Goal: Information Seeking & Learning: Learn about a topic

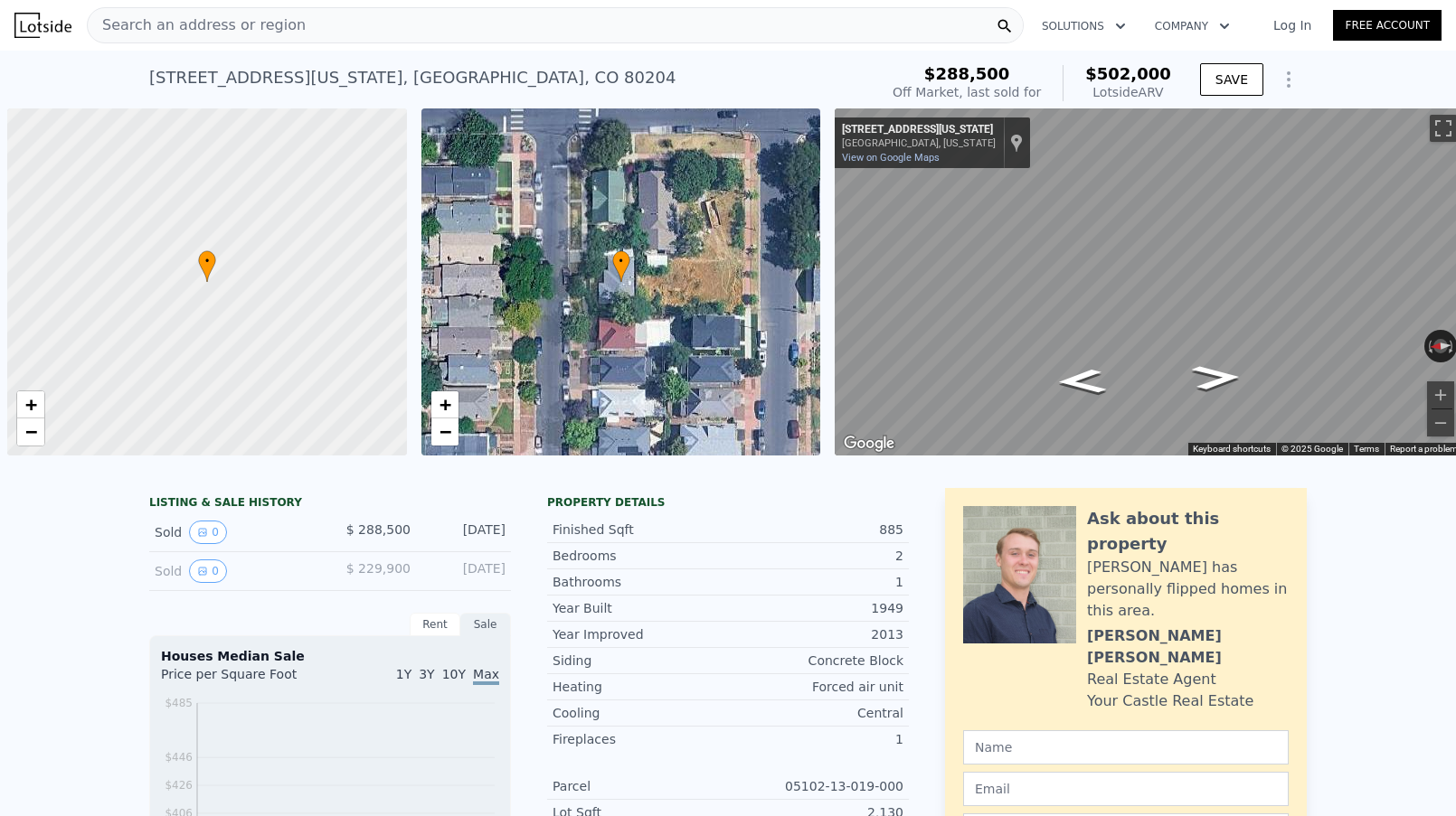
scroll to position [0, 8]
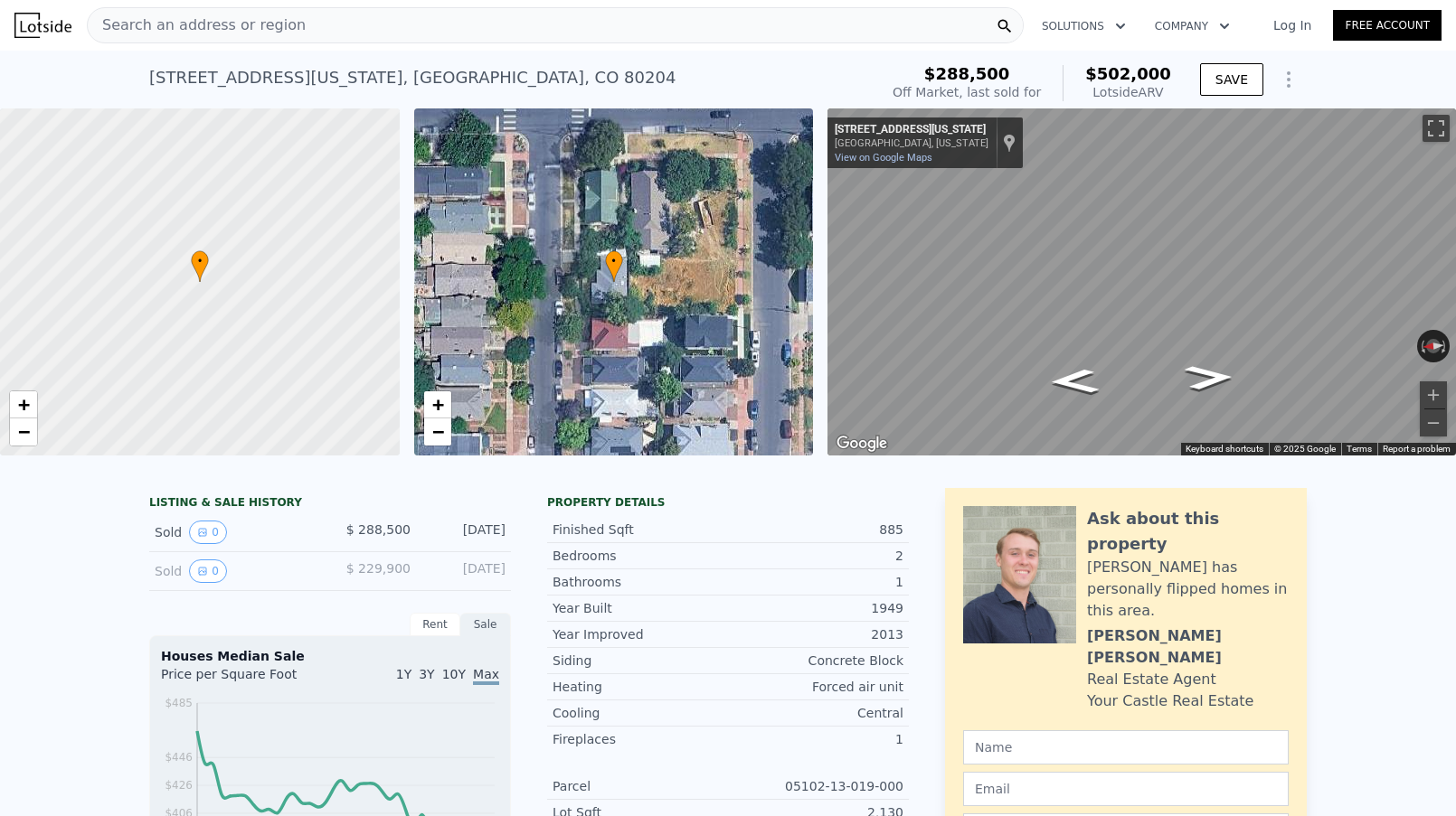
click at [235, 30] on span "Search an address or region" at bounding box center [197, 24] width 218 height 22
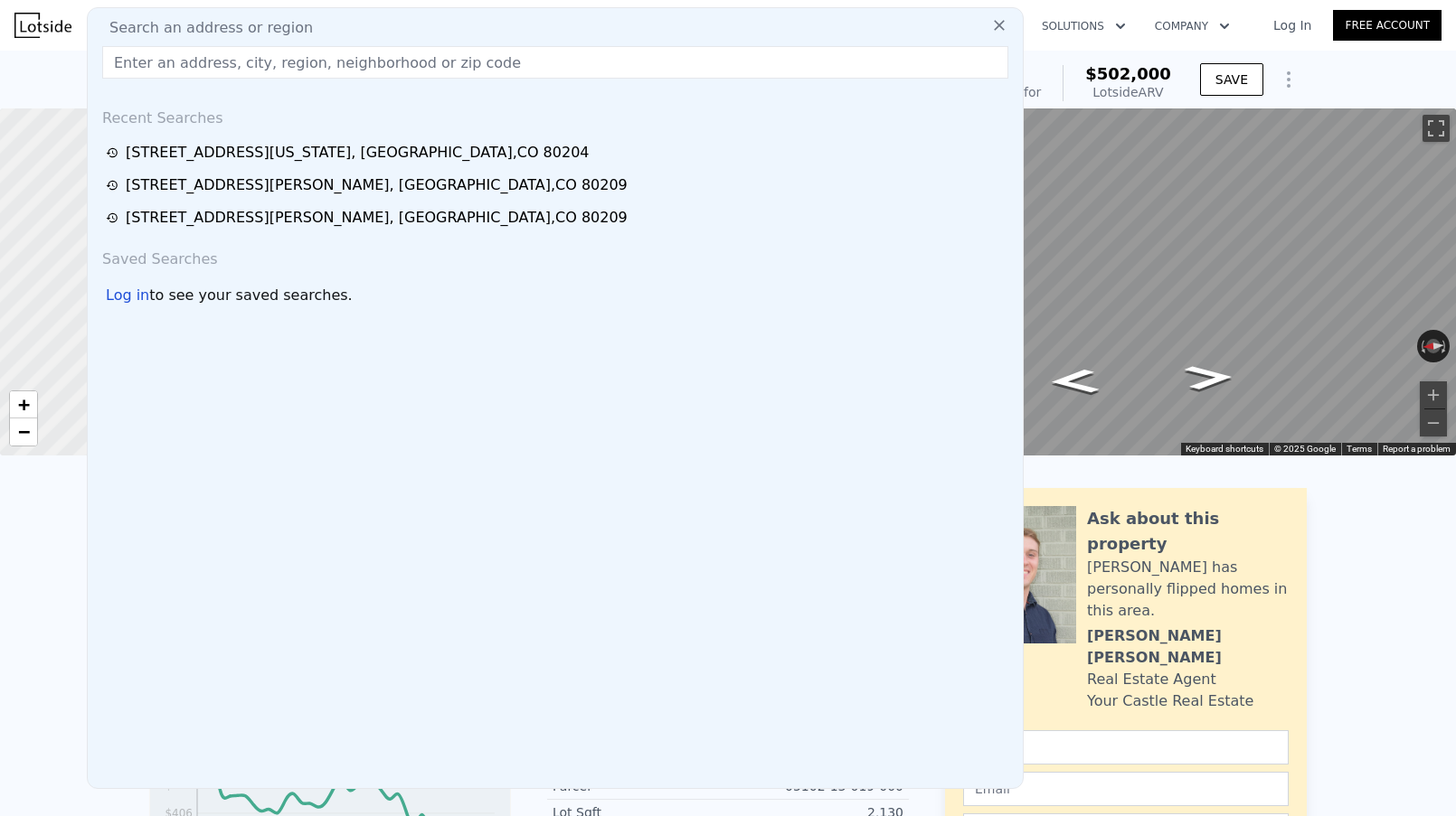
type input "[STREET_ADDRESS][PERSON_NAME]"
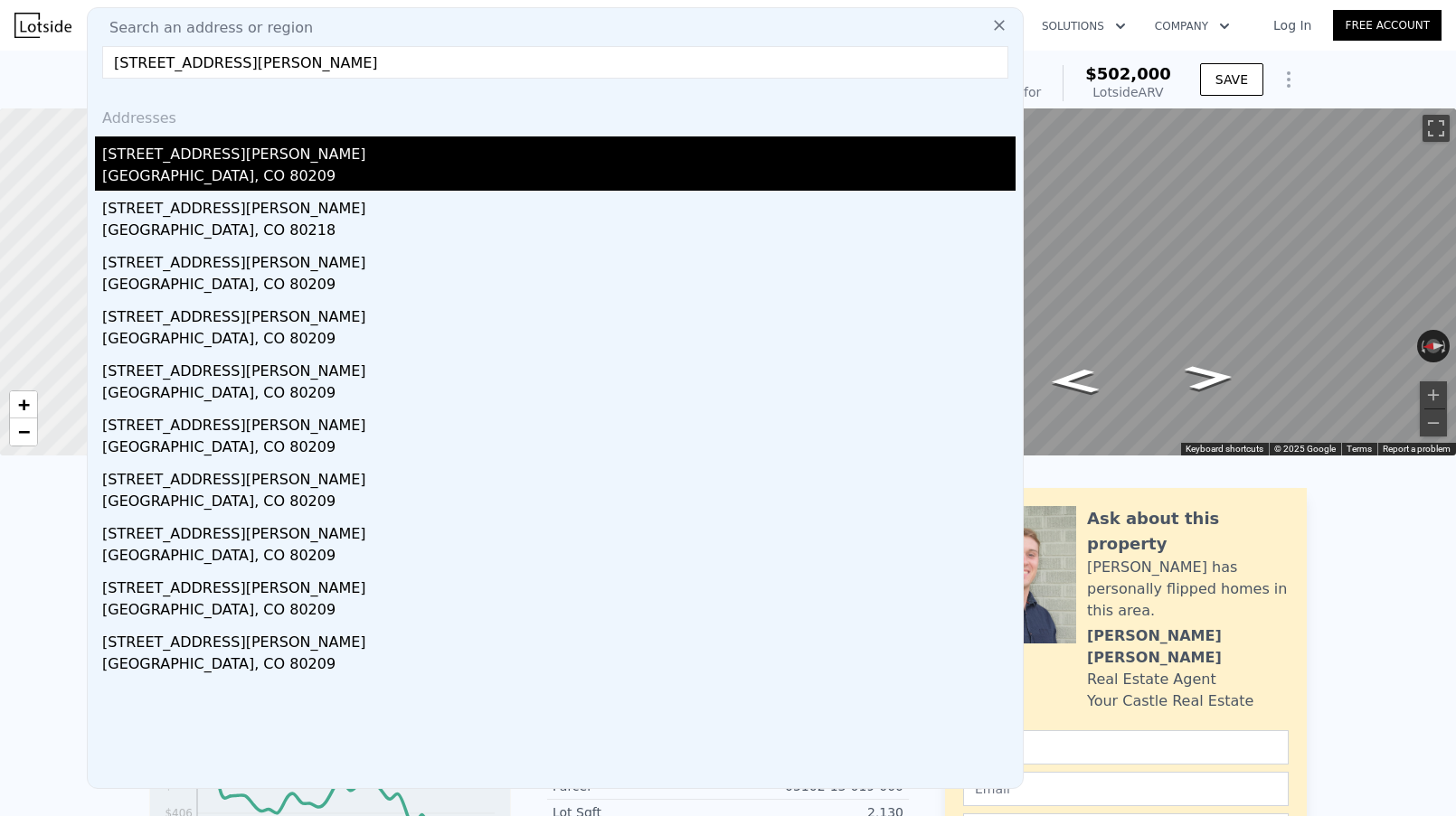
click at [256, 168] on div "[GEOGRAPHIC_DATA], CO 80209" at bounding box center [559, 178] width 913 height 25
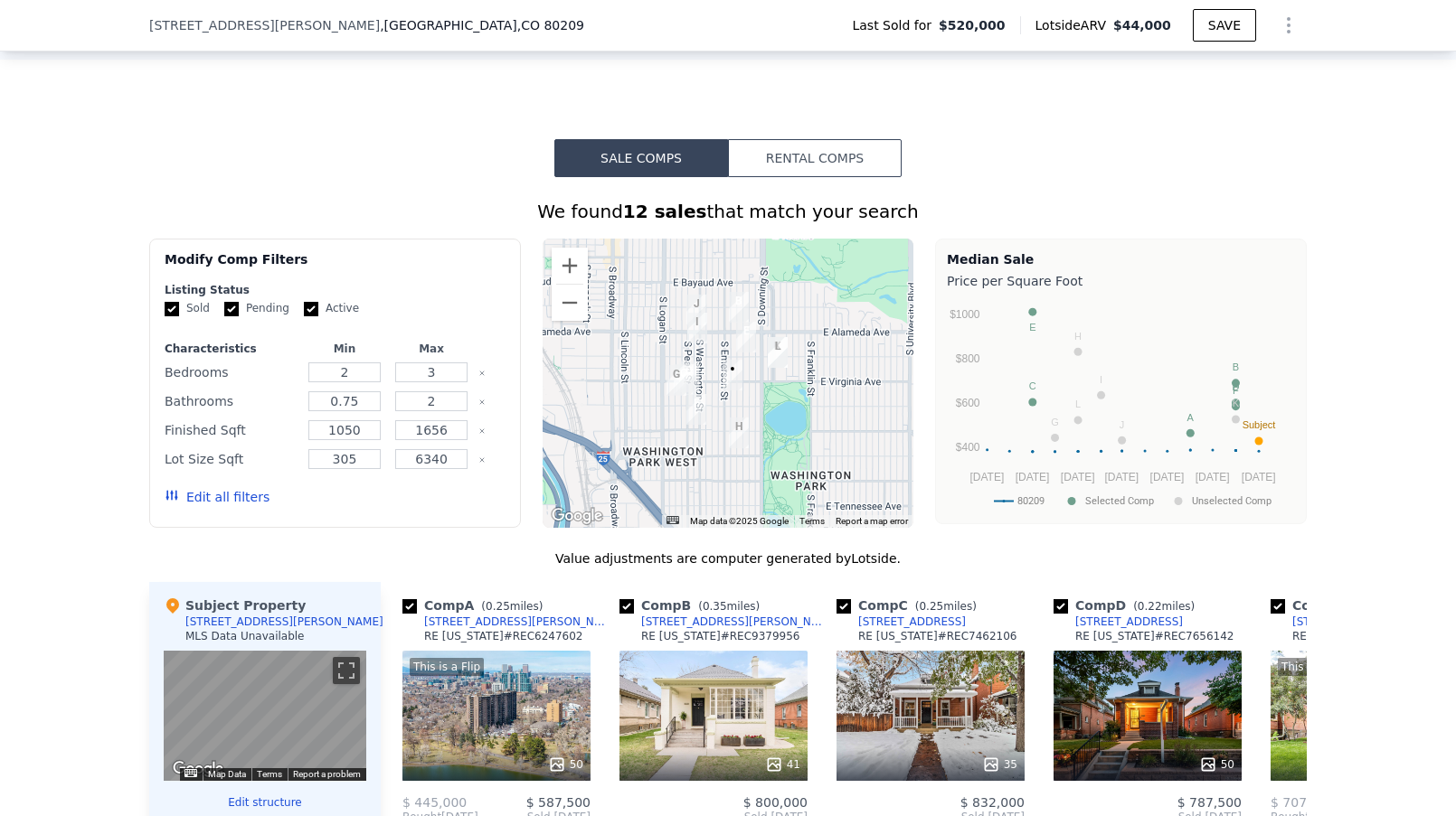
scroll to position [1404, 0]
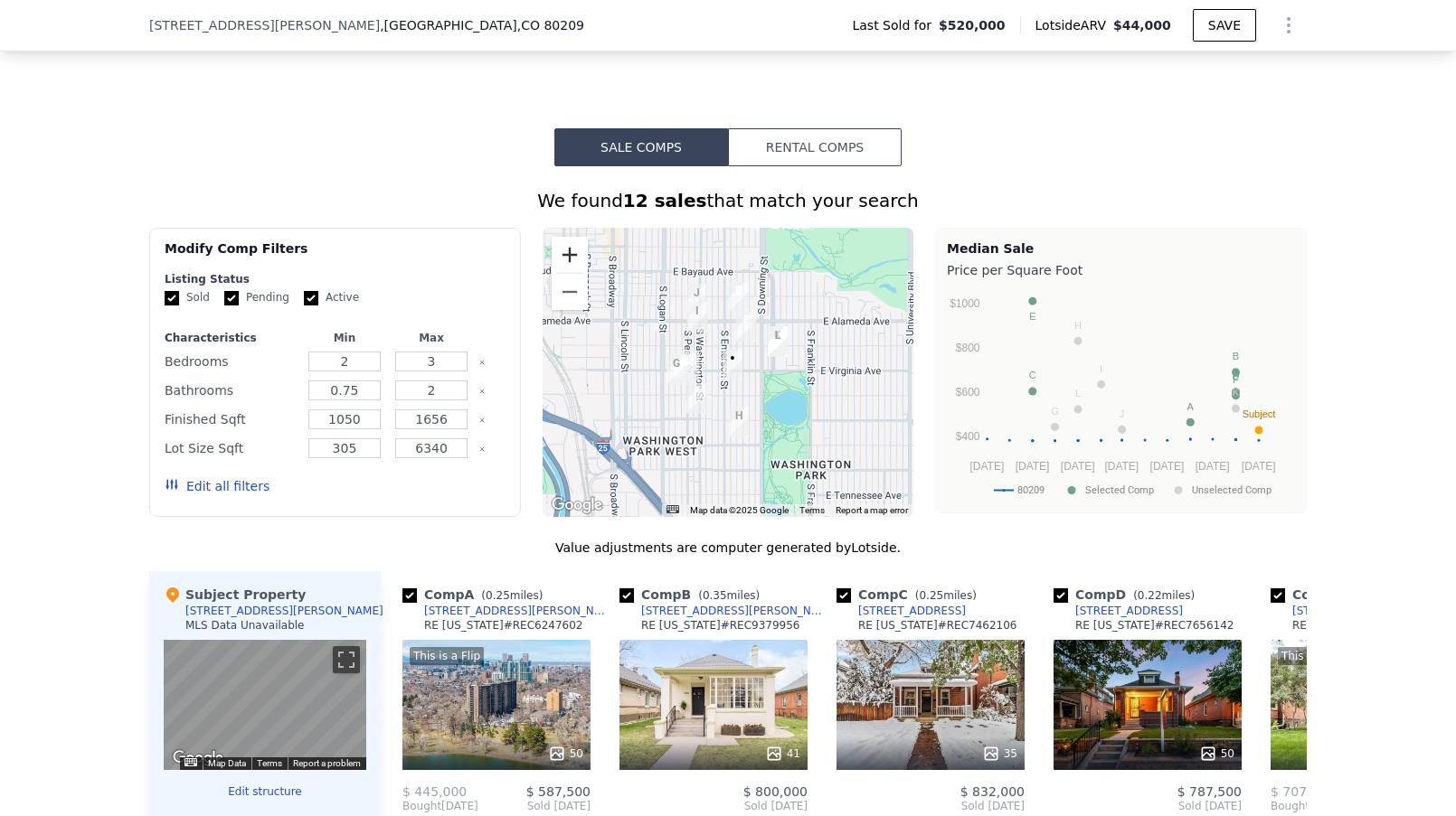
click at [562, 273] on button "Zoom in" at bounding box center [570, 255] width 36 height 36
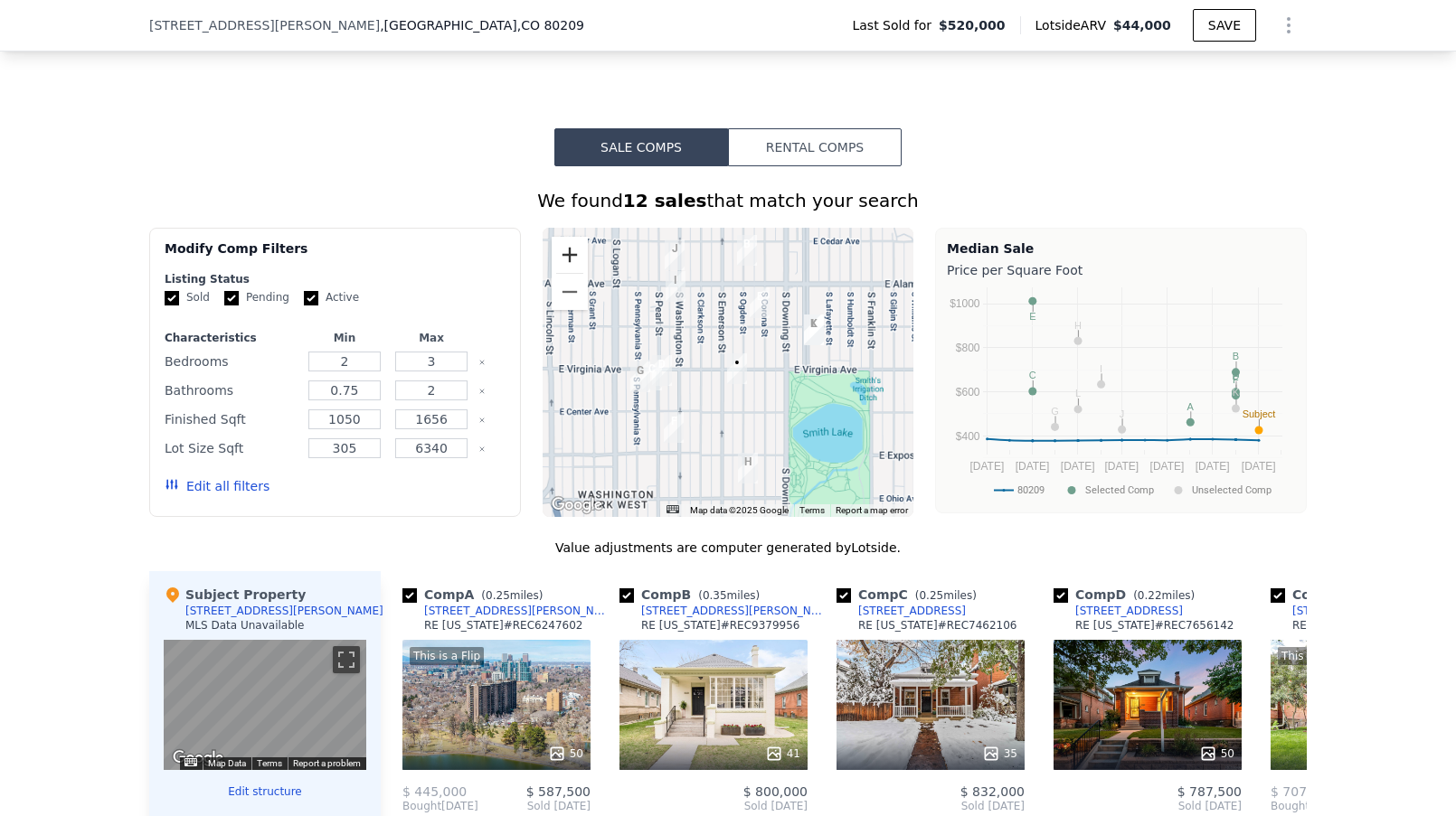
click at [562, 273] on button "Zoom in" at bounding box center [570, 255] width 36 height 36
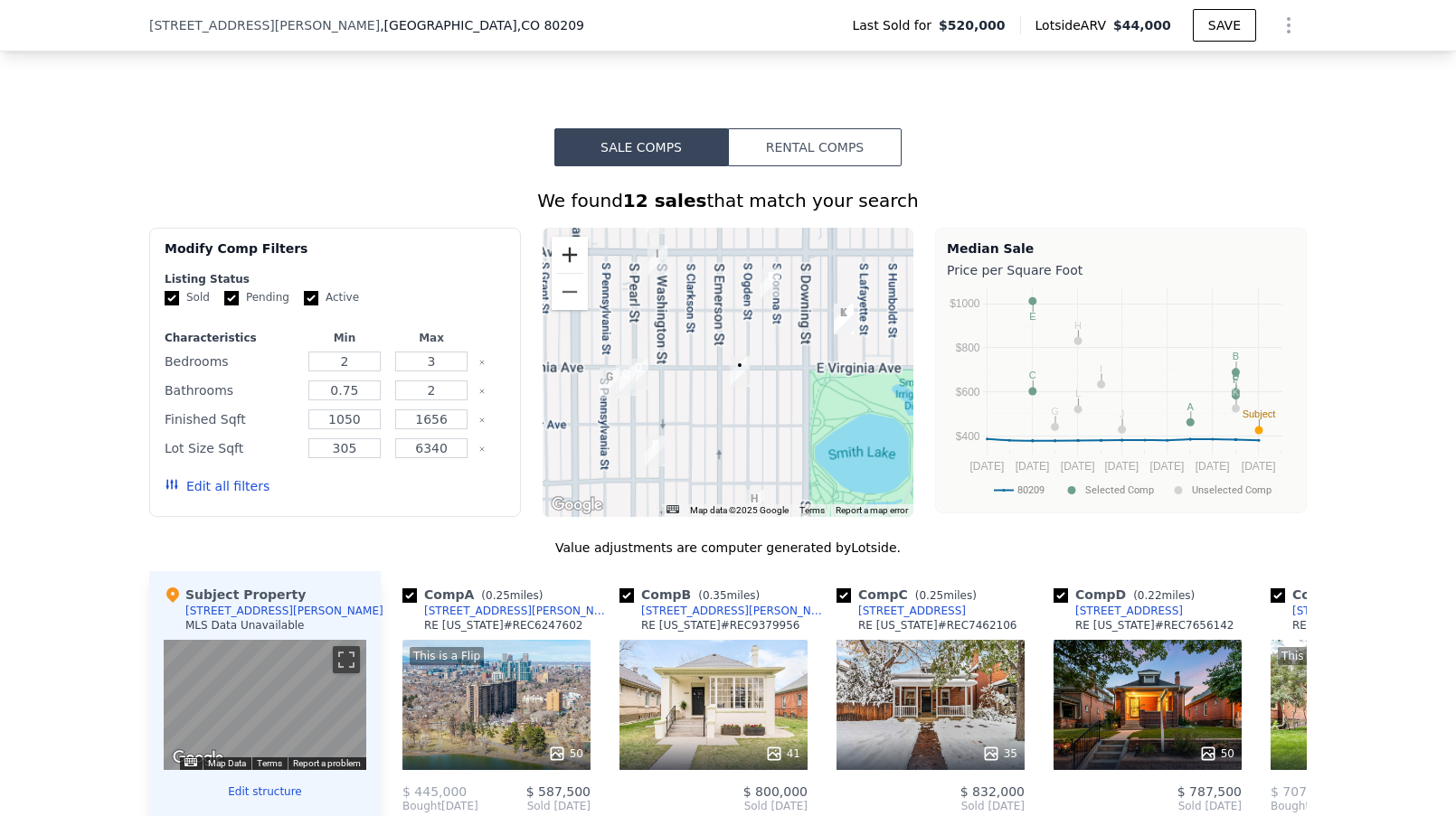
click at [562, 273] on button "Zoom in" at bounding box center [570, 255] width 36 height 36
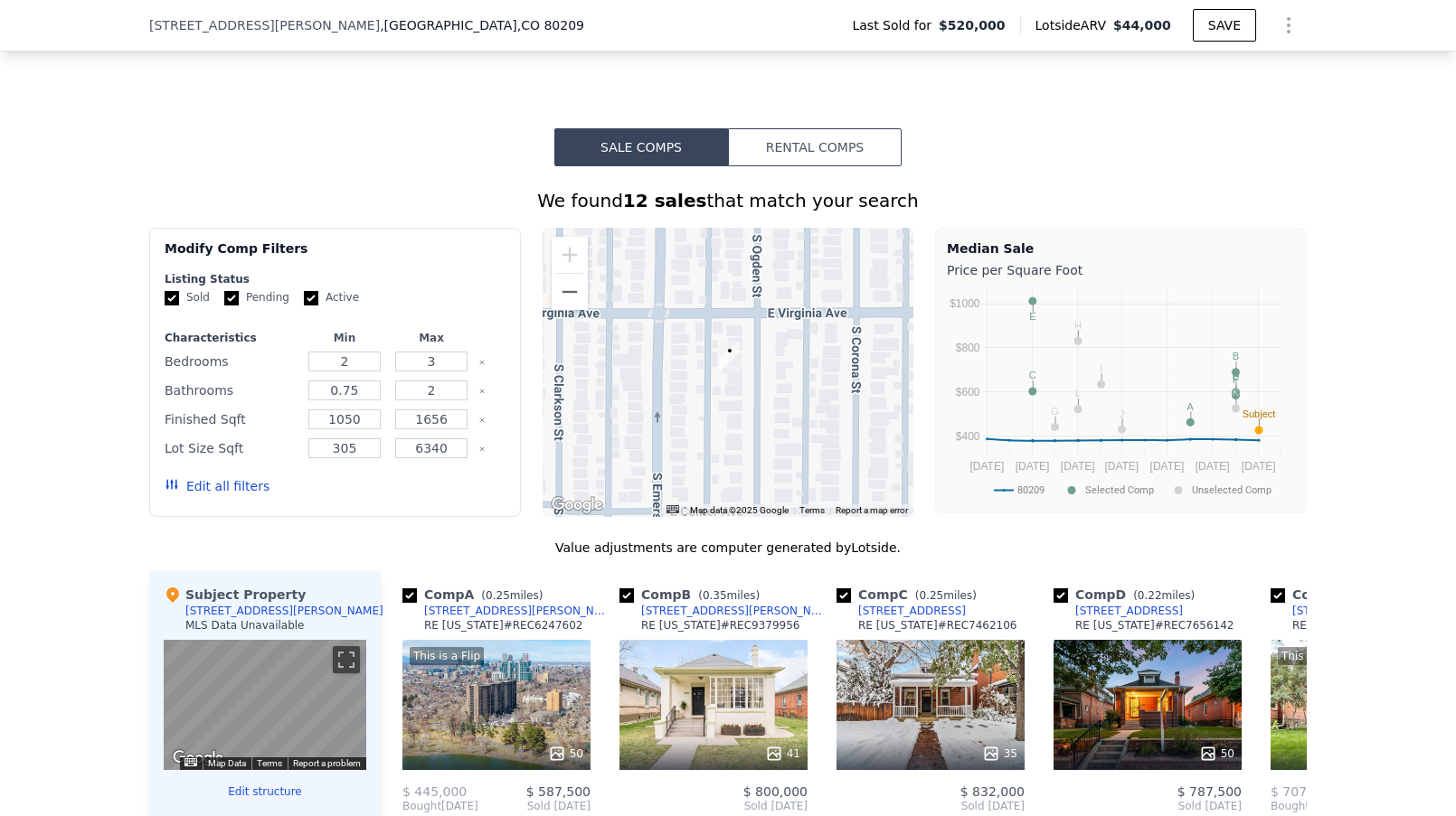
drag, startPoint x: 826, startPoint y: 468, endPoint x: 782, endPoint y: 417, distance: 67.4
click at [782, 417] on div at bounding box center [728, 372] width 372 height 290
click at [52, 370] on div "We found 12 sales that match your search Filters Map Prices Modify Comp Filters…" at bounding box center [728, 676] width 1456 height 1019
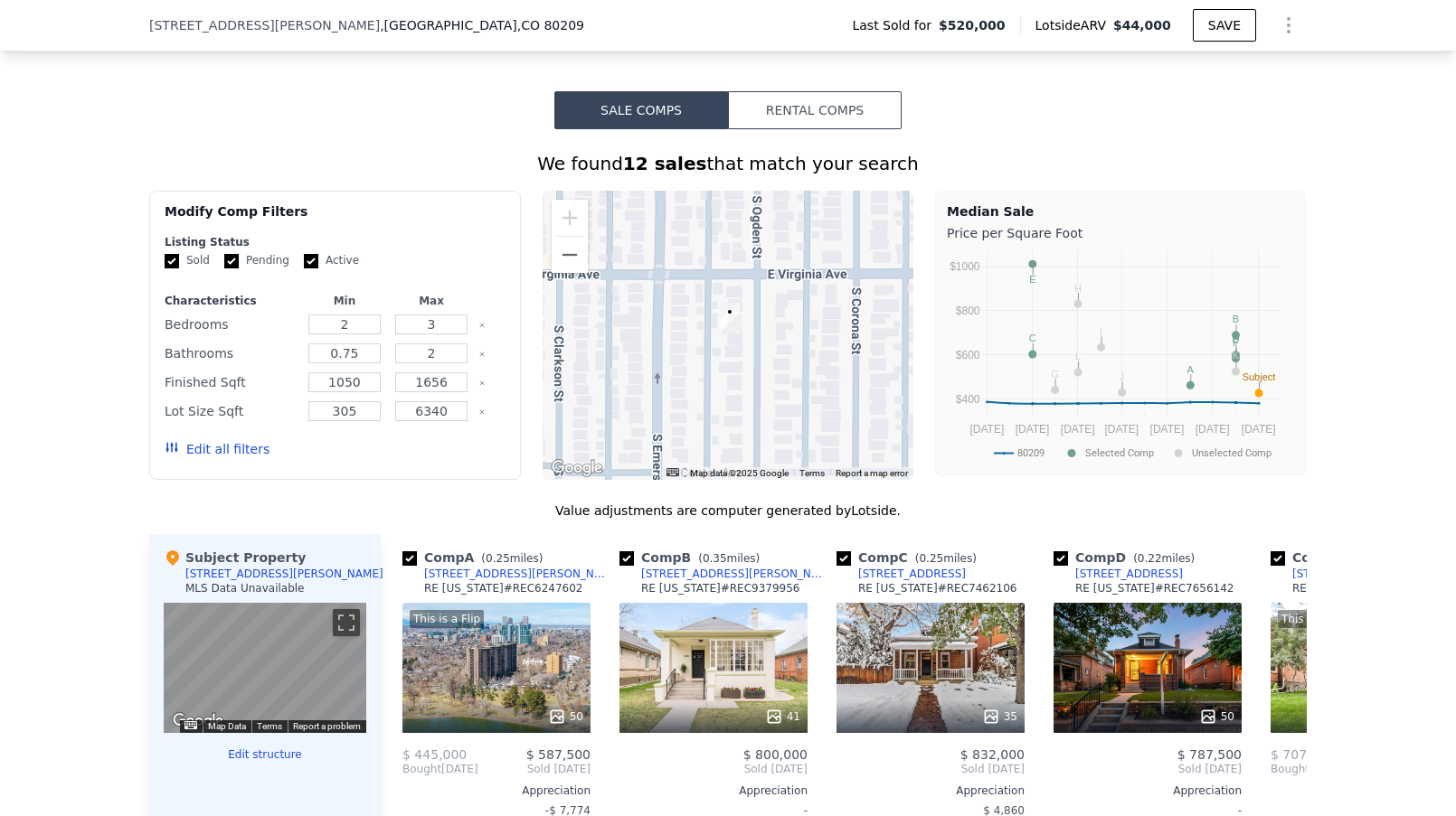
scroll to position [1549, 0]
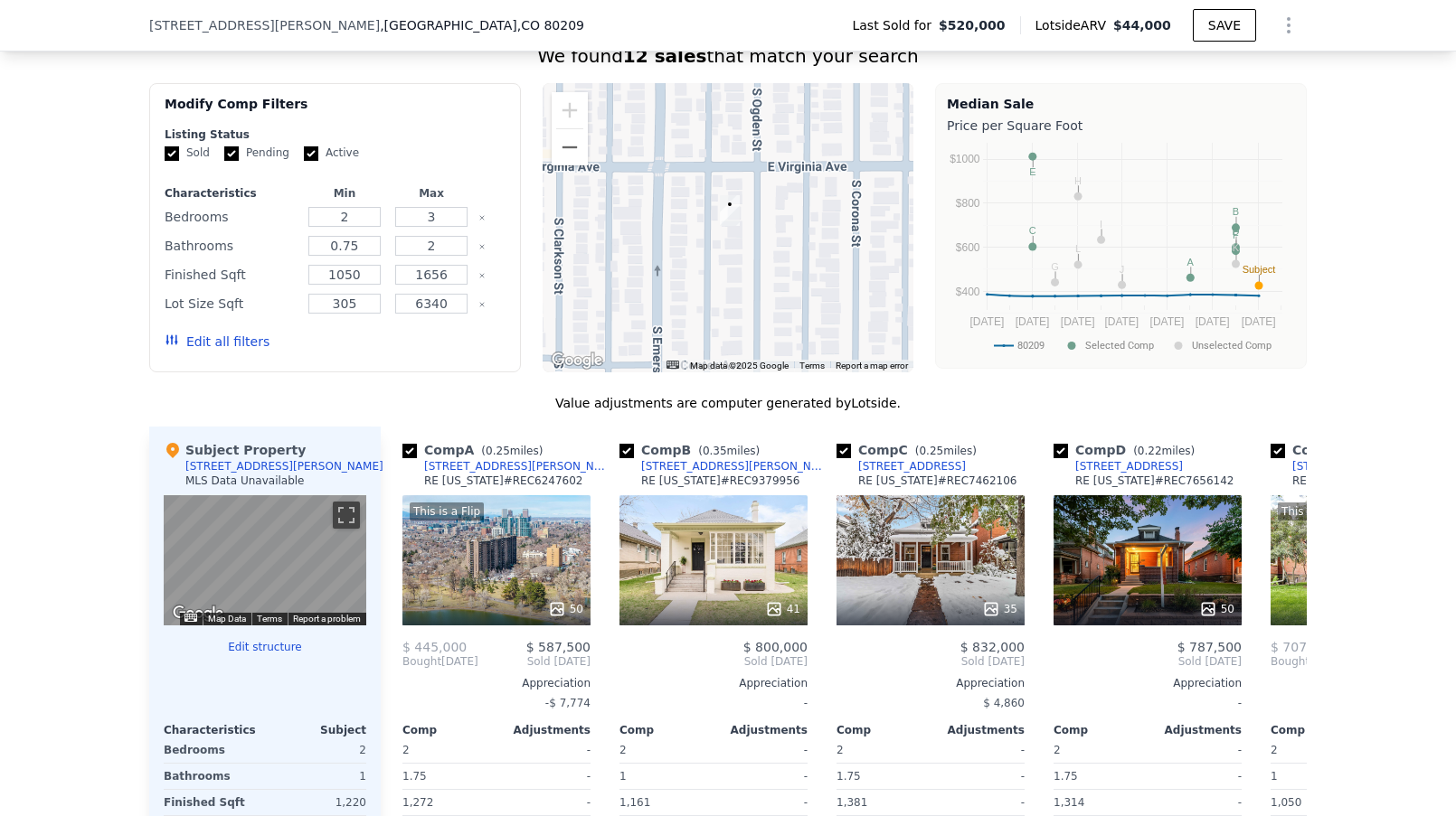
click at [225, 351] on button "Edit all filters" at bounding box center [217, 341] width 105 height 18
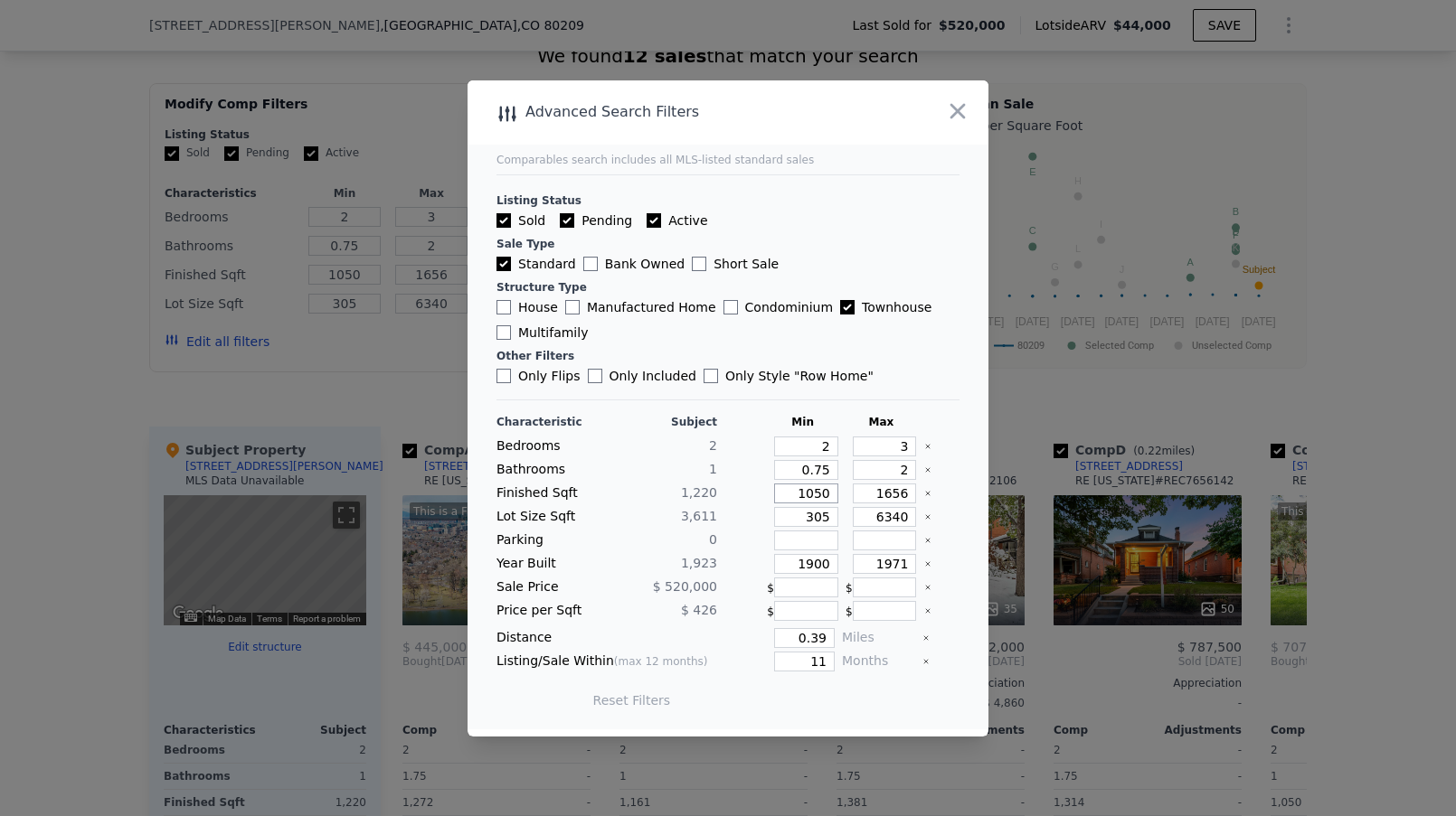
drag, startPoint x: 830, startPoint y: 495, endPoint x: 802, endPoint y: 494, distance: 28.0
click at [802, 494] on input "1050" at bounding box center [806, 494] width 64 height 20
click at [965, 475] on main "Comparables search includes all MLS-listed standard sales Listing Status Sold P…" at bounding box center [728, 405] width 521 height 650
click at [504, 304] on input "House" at bounding box center [503, 306] width 14 height 14
checkbox input "true"
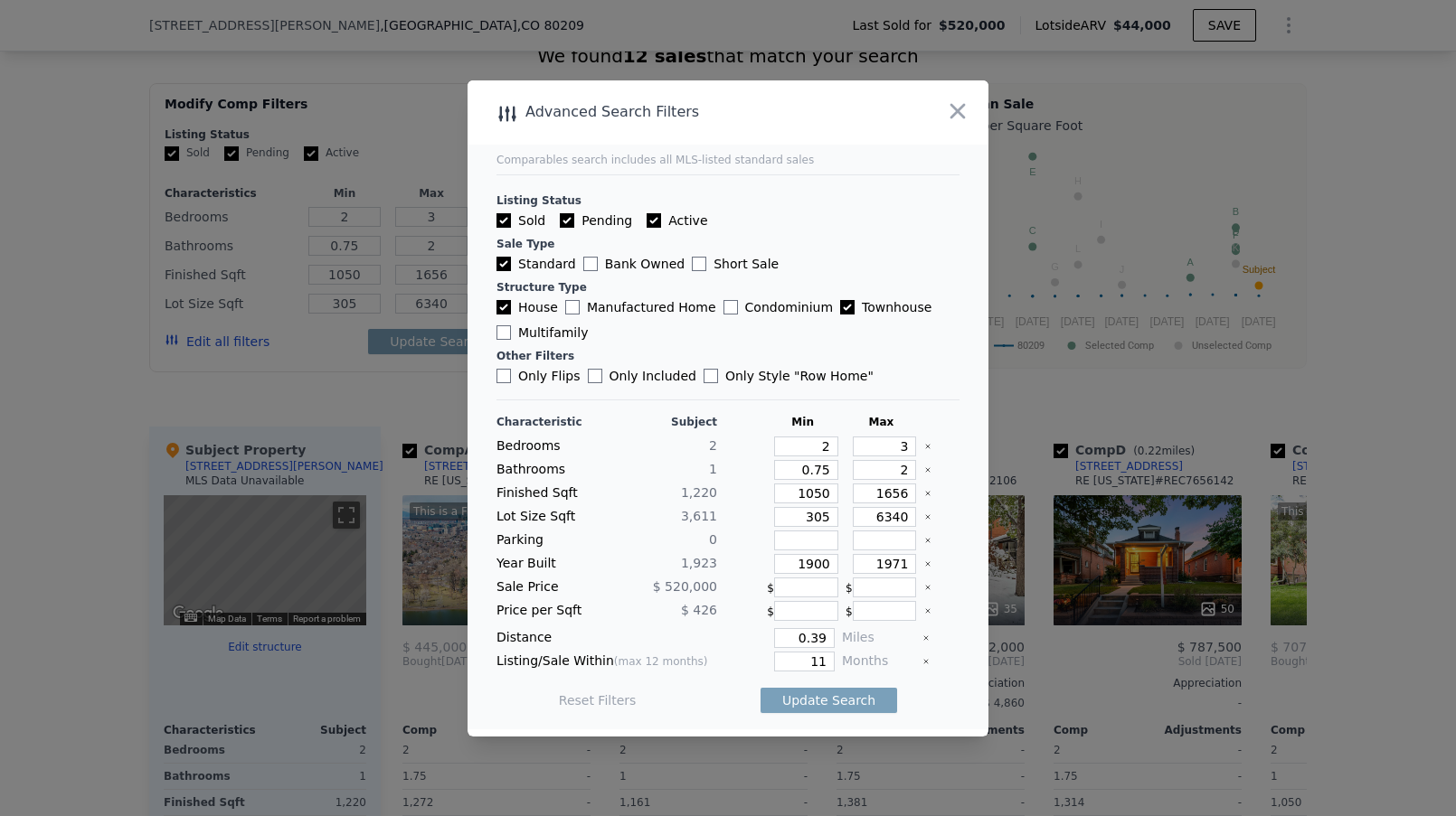
click at [653, 222] on input "Active" at bounding box center [654, 220] width 14 height 14
checkbox input "false"
drag, startPoint x: 829, startPoint y: 660, endPoint x: 805, endPoint y: 665, distance: 24.5
click at [805, 665] on input "2" at bounding box center [804, 661] width 60 height 20
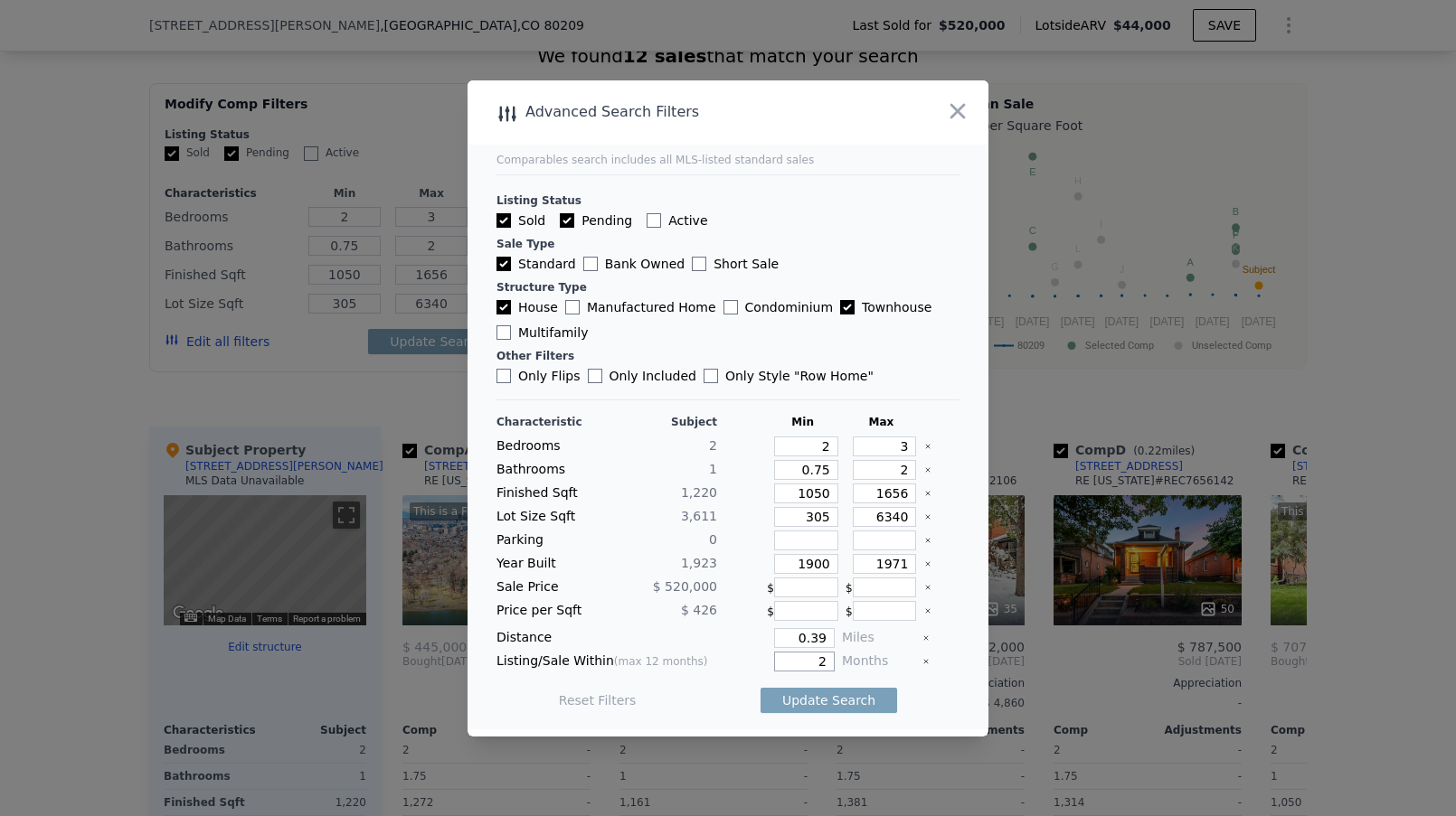
type input "2"
click at [951, 573] on div at bounding box center [942, 564] width 36 height 20
drag, startPoint x: 830, startPoint y: 561, endPoint x: 798, endPoint y: 565, distance: 32.2
click at [798, 565] on input "1" at bounding box center [806, 564] width 64 height 20
type input "1800"
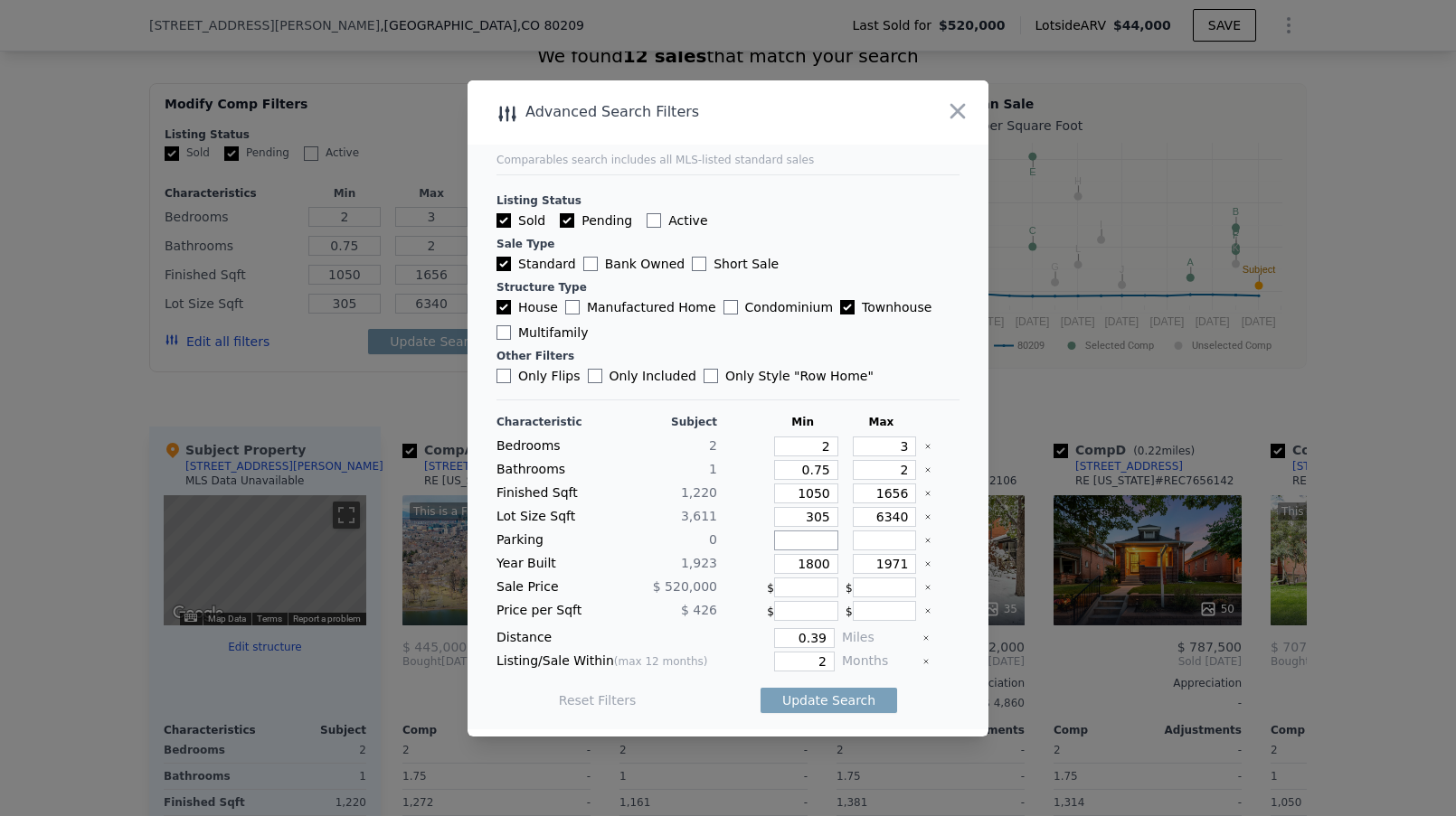
click at [814, 542] on input "number" at bounding box center [806, 541] width 64 height 20
click at [834, 702] on button "Update Search" at bounding box center [829, 700] width 136 height 25
checkbox input "false"
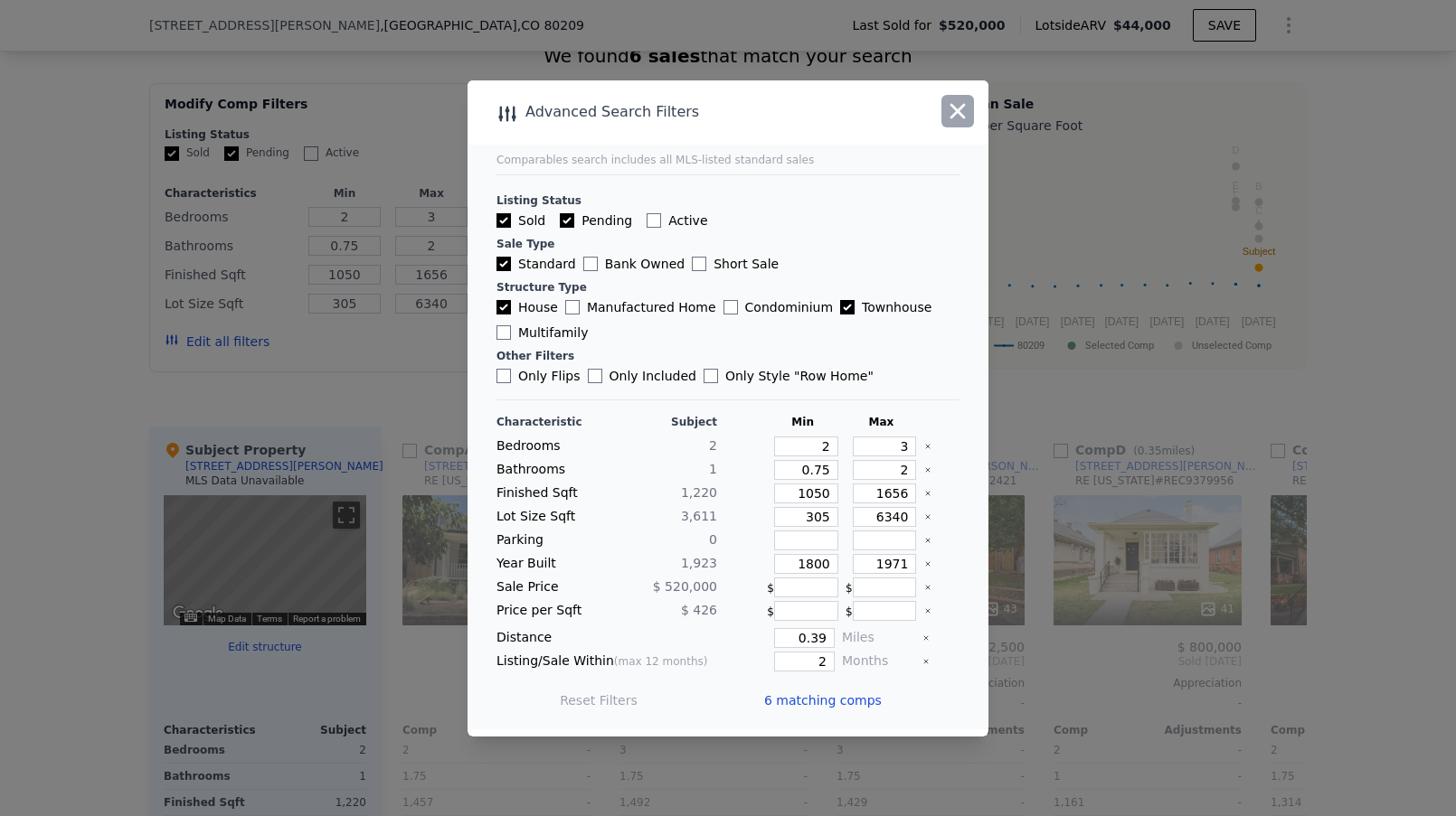
click at [950, 114] on icon "button" at bounding box center [957, 111] width 25 height 25
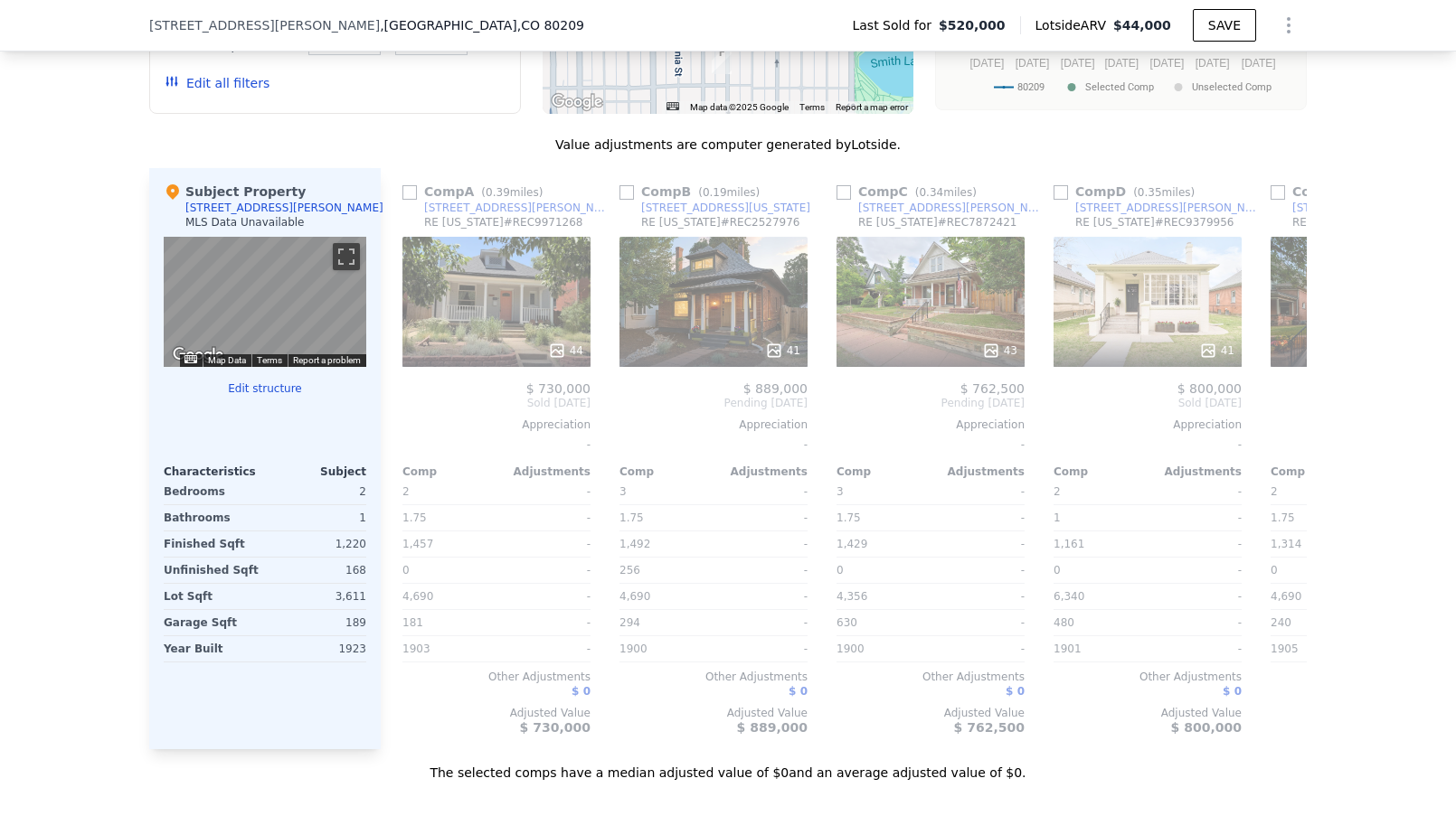
scroll to position [1812, 0]
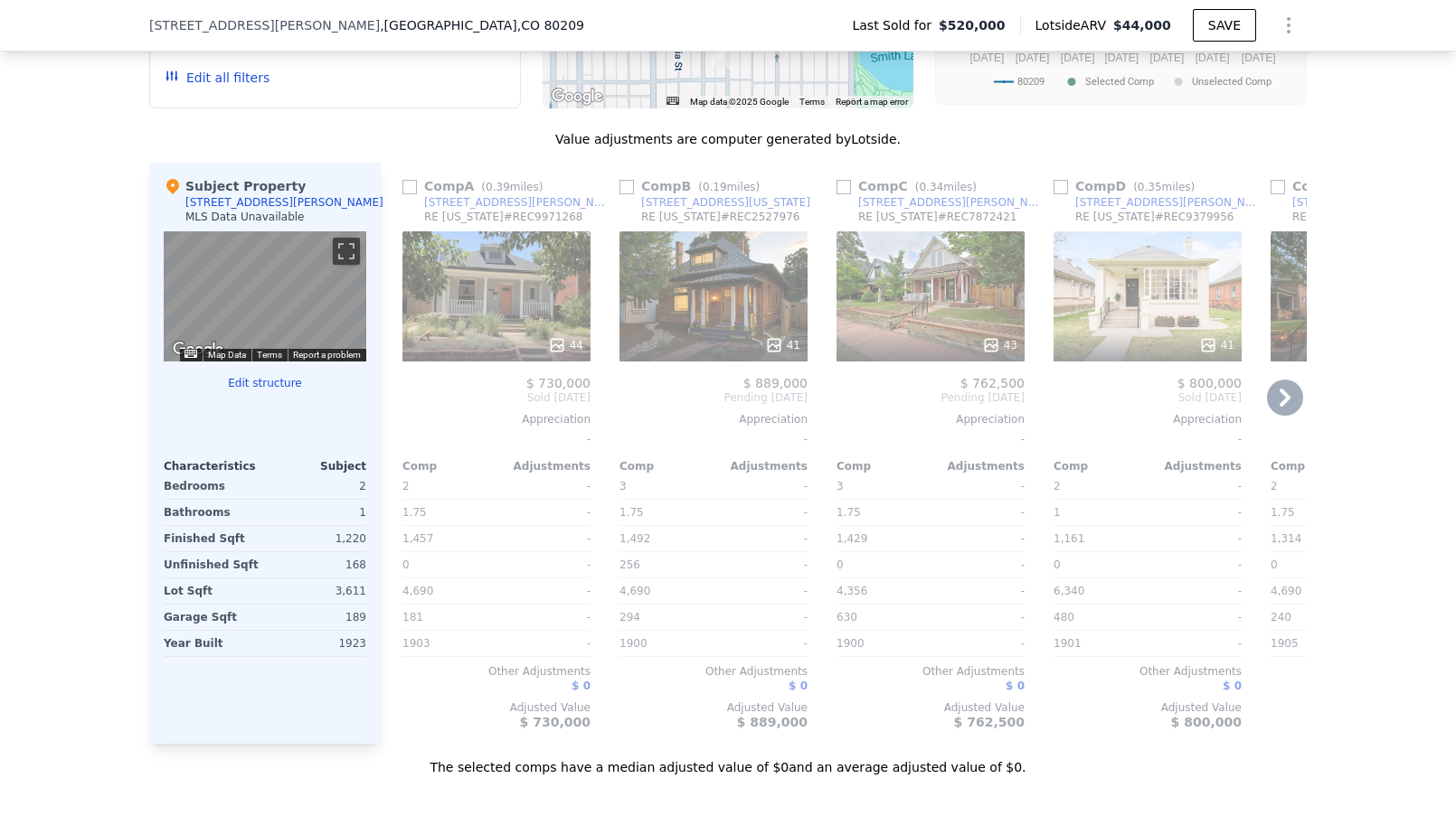
click at [408, 195] on input "checkbox" at bounding box center [409, 186] width 14 height 14
checkbox input "true"
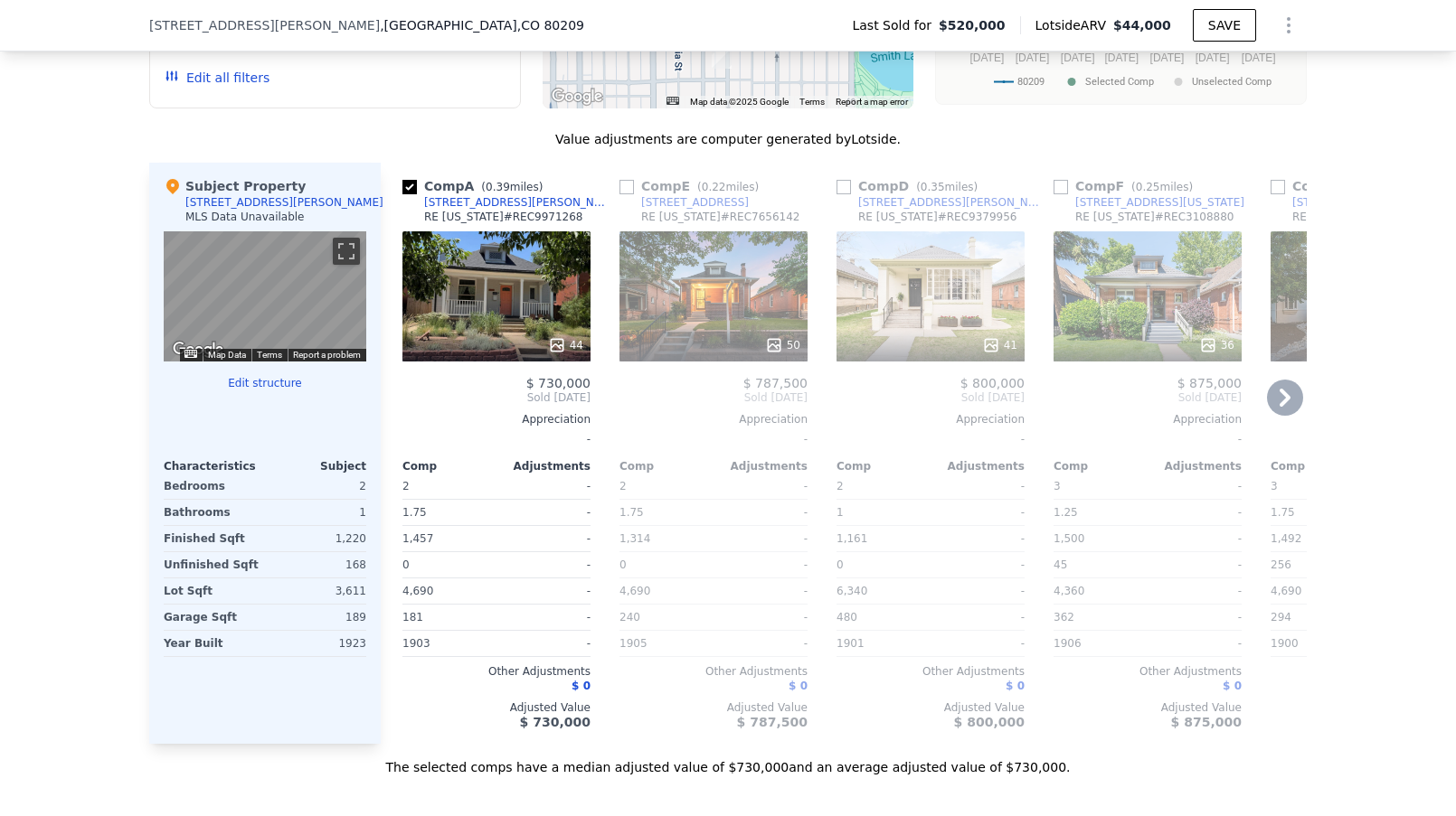
click at [624, 195] on input "checkbox" at bounding box center [626, 186] width 14 height 14
checkbox input "true"
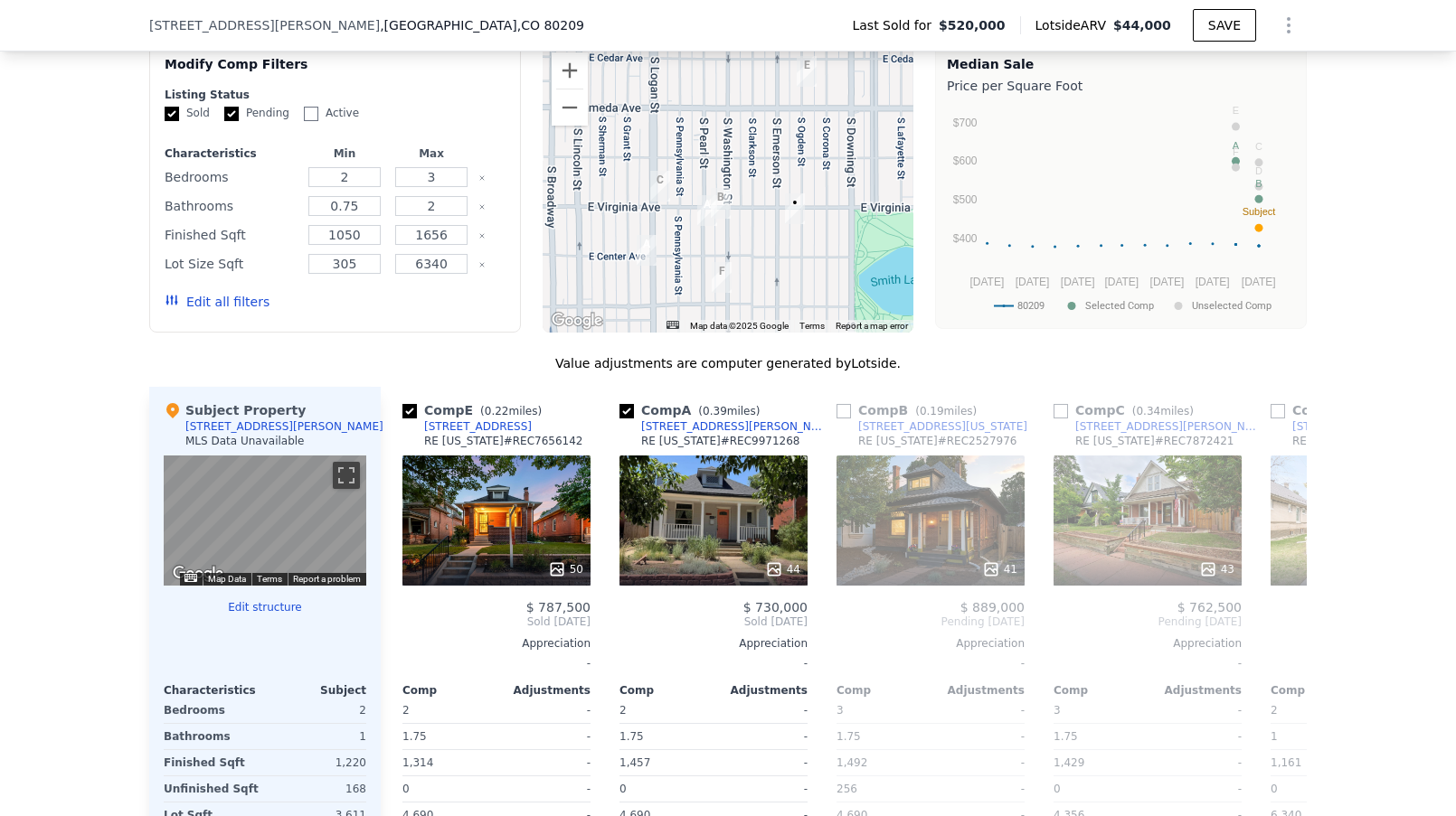
scroll to position [1593, 0]
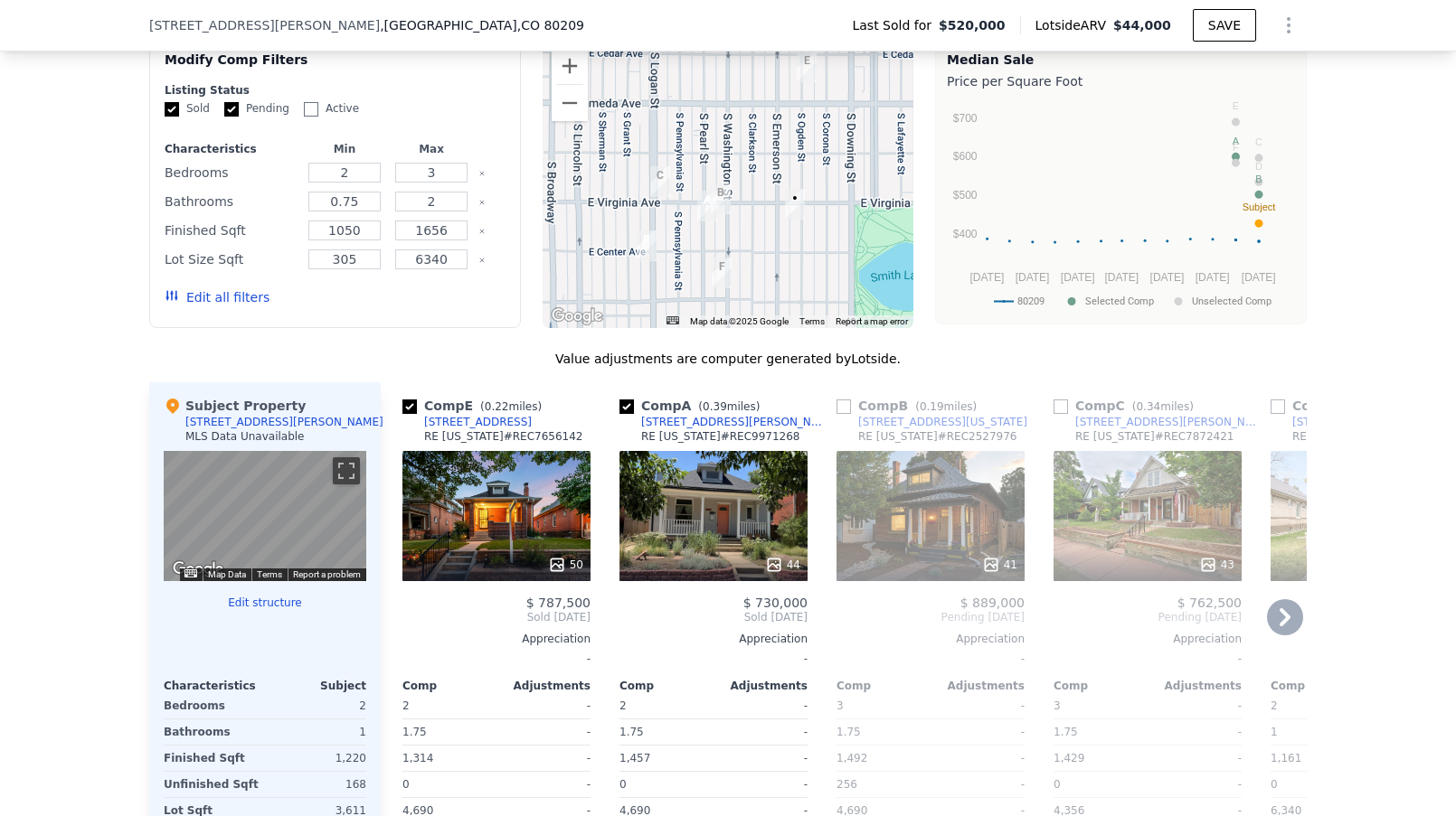
click at [847, 414] on input "checkbox" at bounding box center [844, 406] width 14 height 14
checkbox input "true"
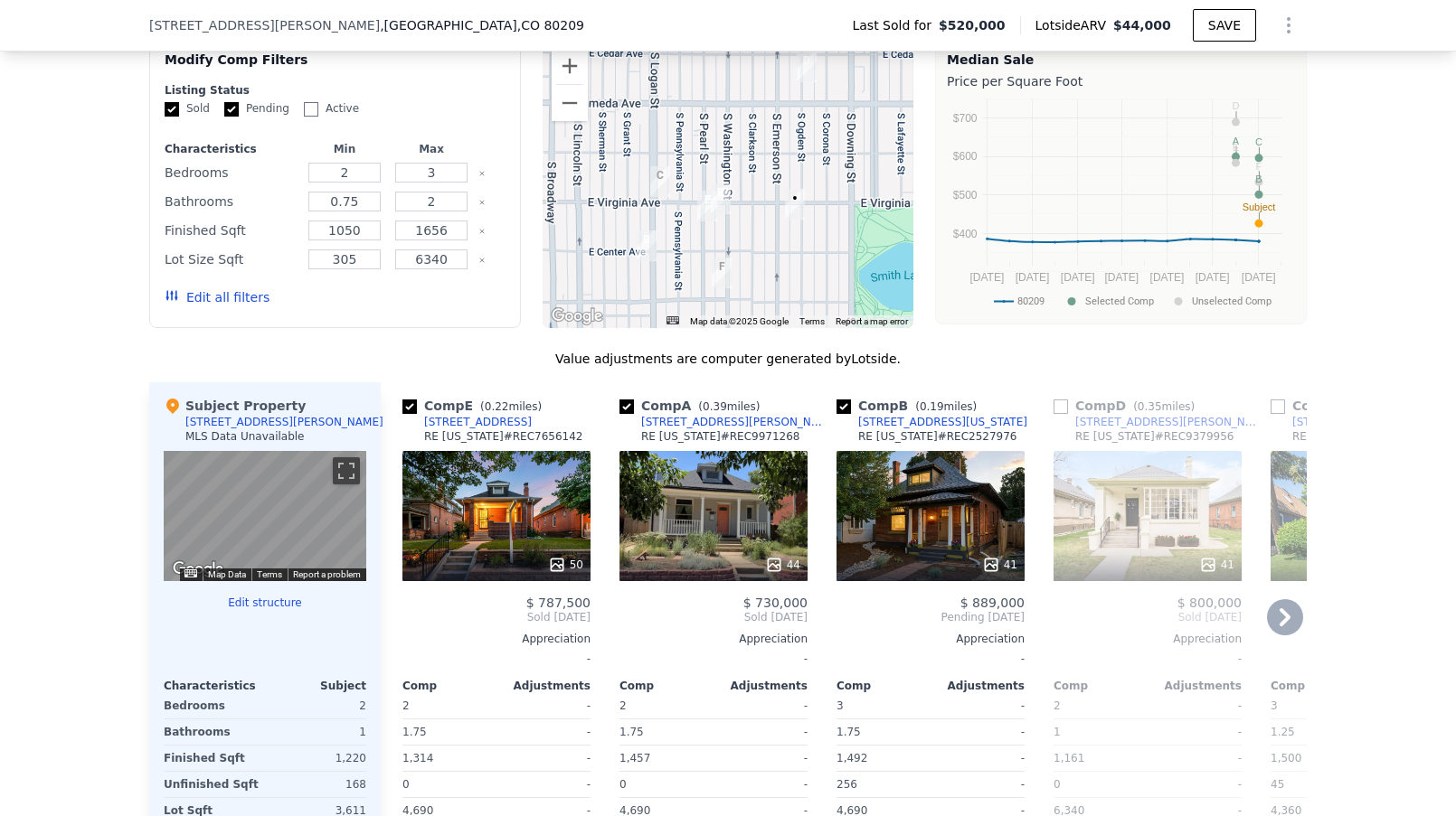
click at [1064, 414] on input "checkbox" at bounding box center [1060, 406] width 14 height 14
checkbox input "true"
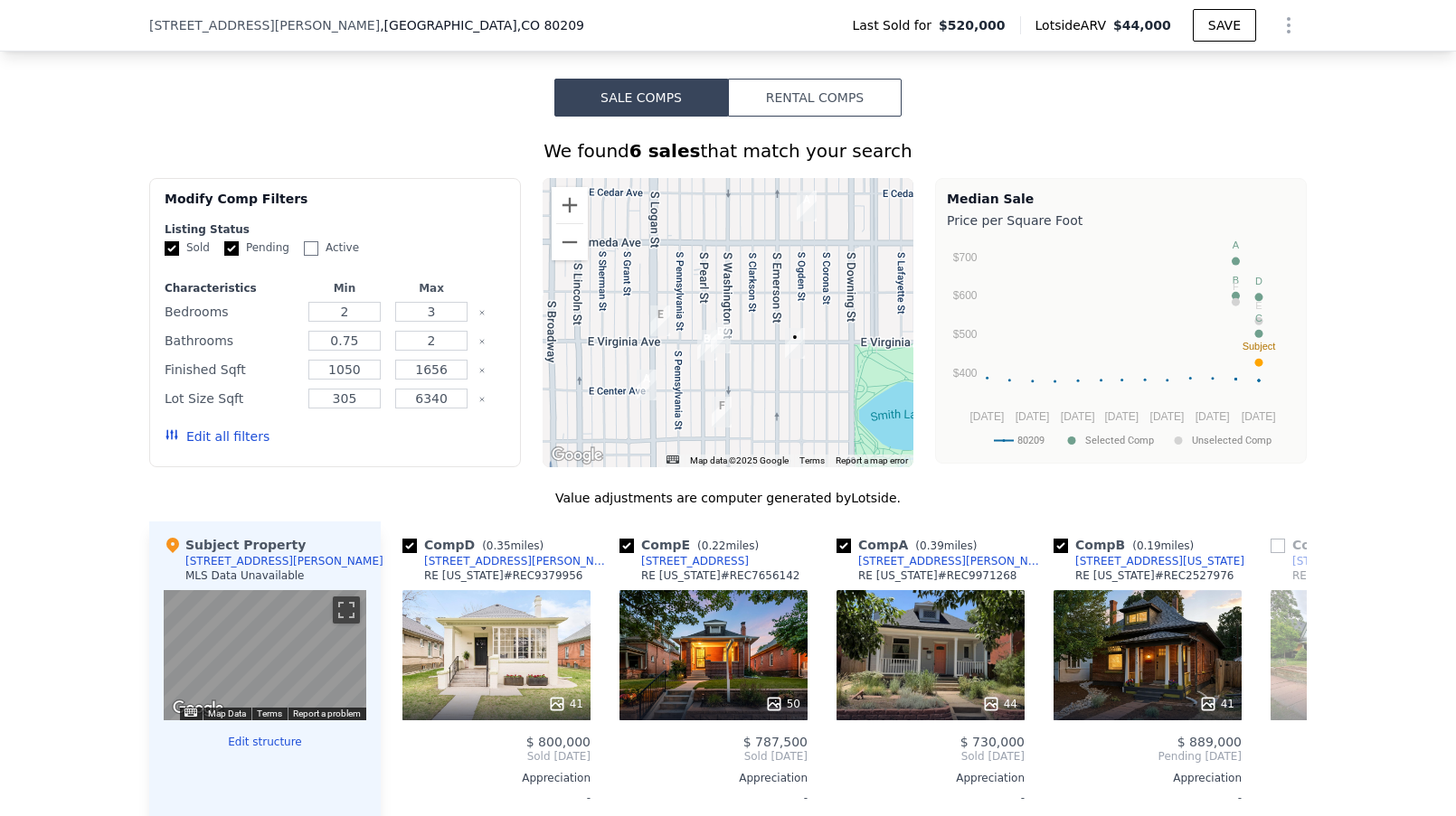
scroll to position [1822, 0]
